Goal: Obtain resource: Obtain resource

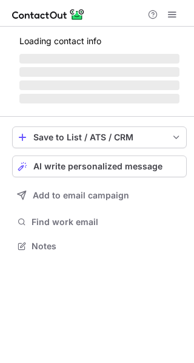
scroll to position [253, 194]
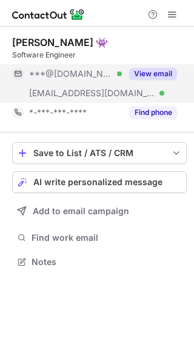
click at [161, 74] on button "View email" at bounding box center [153, 74] width 48 height 12
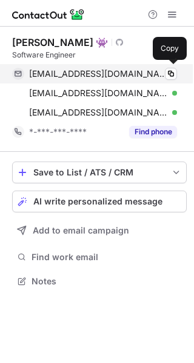
scroll to position [272, 194]
click at [169, 69] on span at bounding box center [171, 74] width 10 height 10
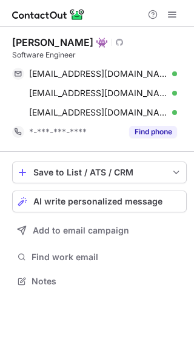
scroll to position [272, 194]
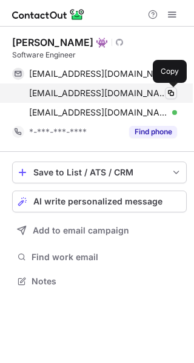
click at [170, 95] on span at bounding box center [171, 93] width 10 height 10
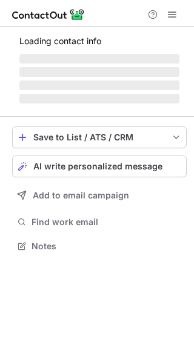
scroll to position [253, 194]
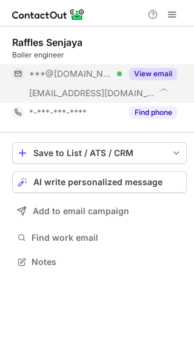
click at [158, 73] on button "View email" at bounding box center [153, 74] width 48 height 12
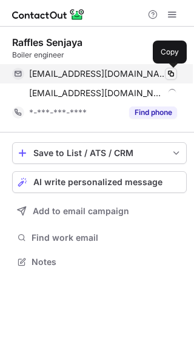
click at [168, 71] on span at bounding box center [171, 74] width 10 height 10
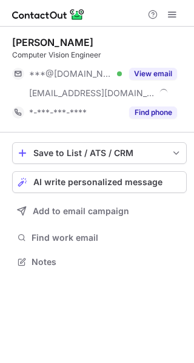
scroll to position [253, 194]
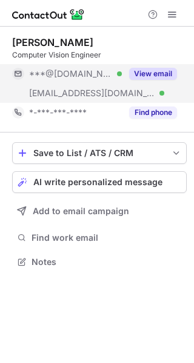
click at [156, 74] on button "View email" at bounding box center [153, 74] width 48 height 12
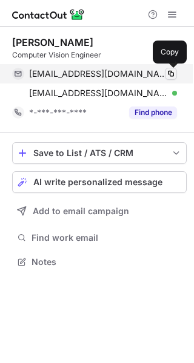
click at [170, 73] on span at bounding box center [171, 74] width 10 height 10
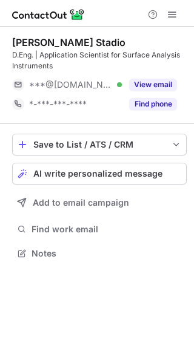
scroll to position [244, 194]
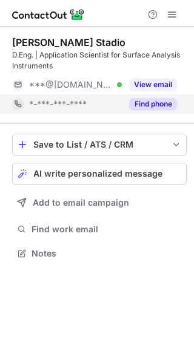
click at [161, 108] on button "Find phone" at bounding box center [153, 104] width 48 height 12
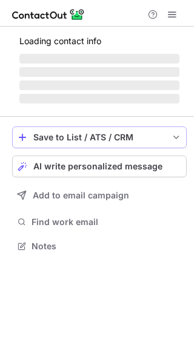
scroll to position [253, 194]
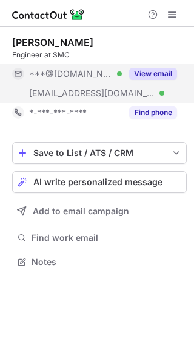
click at [159, 76] on button "View email" at bounding box center [153, 74] width 48 height 12
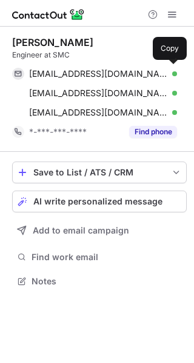
scroll to position [272, 194]
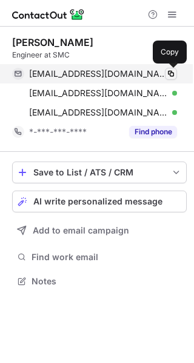
click at [172, 74] on span at bounding box center [171, 74] width 10 height 10
